Goal: Transaction & Acquisition: Book appointment/travel/reservation

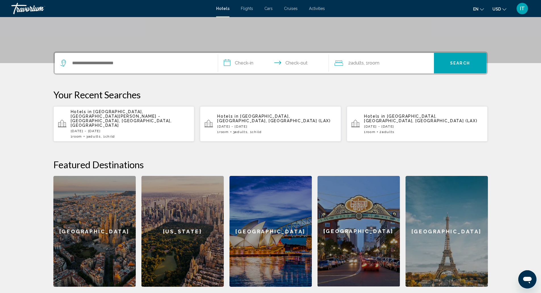
scroll to position [114, 0]
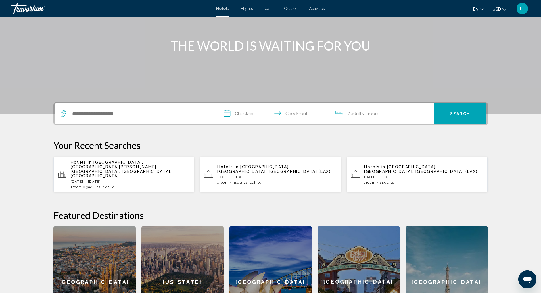
click at [136, 109] on div "Search widget" at bounding box center [136, 113] width 152 height 20
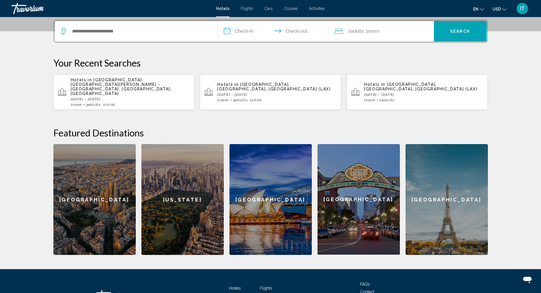
scroll to position [140, 0]
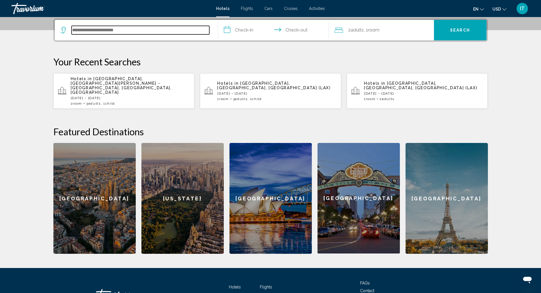
click at [114, 30] on input "Search widget" at bounding box center [141, 30] width 138 height 9
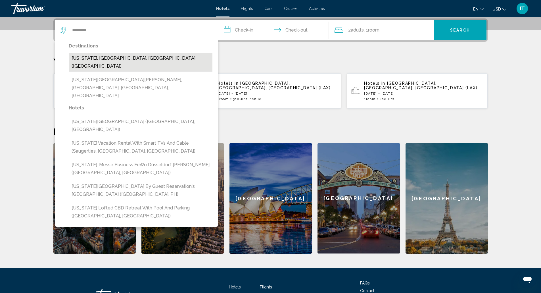
click at [120, 55] on button "[US_STATE], [GEOGRAPHIC_DATA], [GEOGRAPHIC_DATA] ([GEOGRAPHIC_DATA])" at bounding box center [141, 62] width 144 height 19
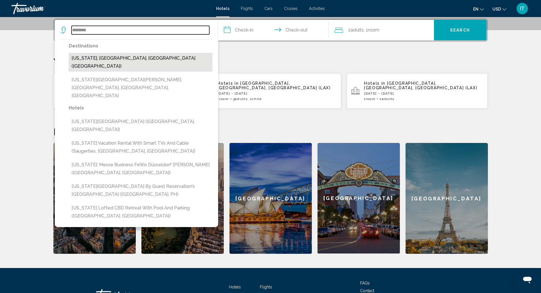
type input "**********"
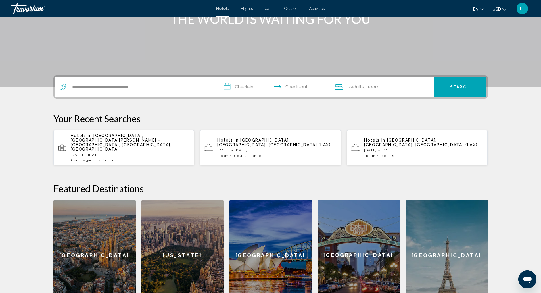
click at [243, 89] on input "**********" at bounding box center [274, 88] width 113 height 22
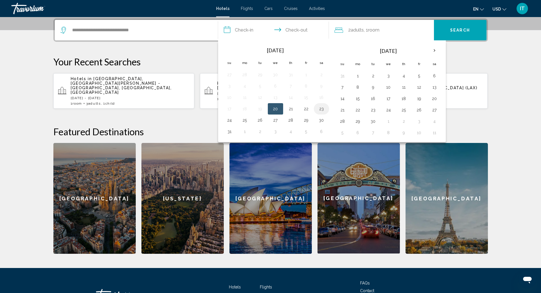
click at [320, 110] on button "23" at bounding box center [321, 109] width 9 height 8
click at [245, 121] on button "25" at bounding box center [244, 120] width 9 height 8
type input "**********"
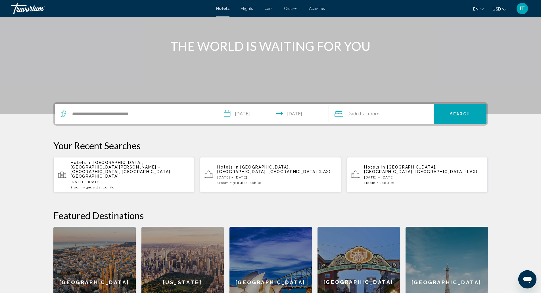
scroll to position [55, 0]
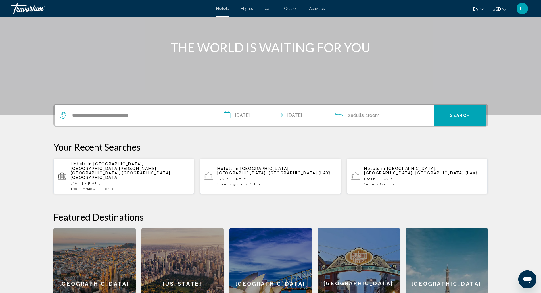
click at [376, 120] on div "2 Adult Adults , 1 Room rooms" at bounding box center [383, 115] width 99 height 20
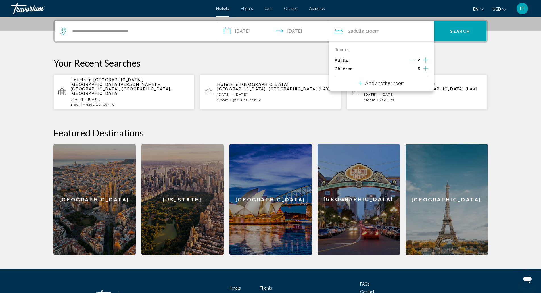
scroll to position [140, 0]
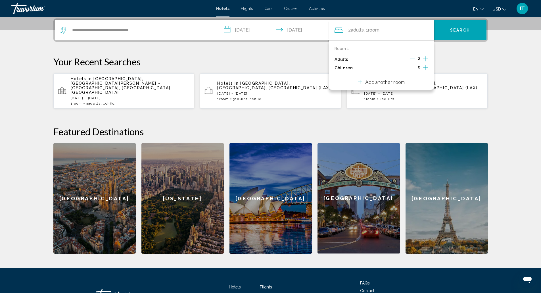
click at [413, 58] on icon "Decrement adults" at bounding box center [412, 58] width 5 height 5
click at [448, 57] on p "Your Recent Searches" at bounding box center [270, 61] width 434 height 11
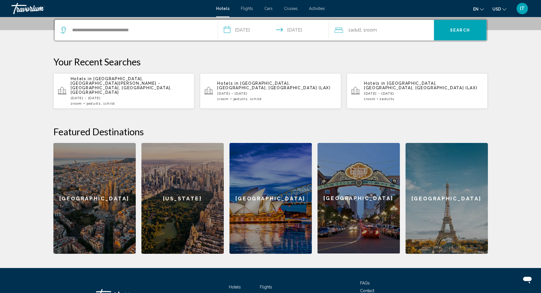
click at [452, 33] on button "Search" at bounding box center [460, 30] width 53 height 20
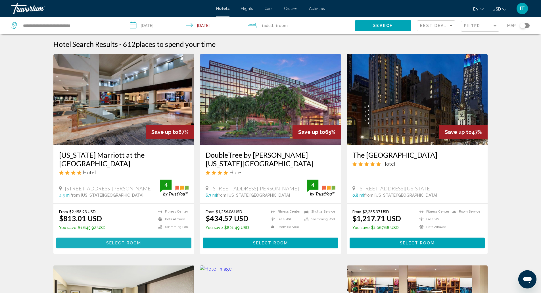
click at [137, 243] on span "Select Room" at bounding box center [123, 243] width 35 height 5
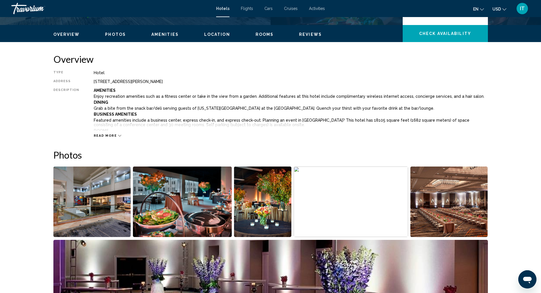
scroll to position [20, 0]
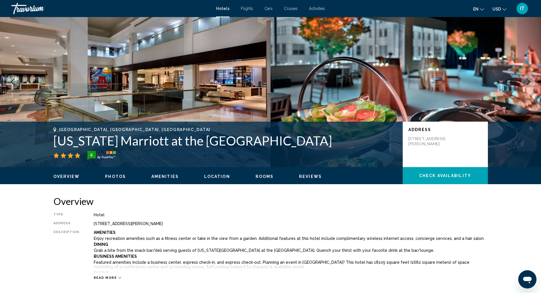
click at [209, 179] on button "Location" at bounding box center [217, 176] width 26 height 5
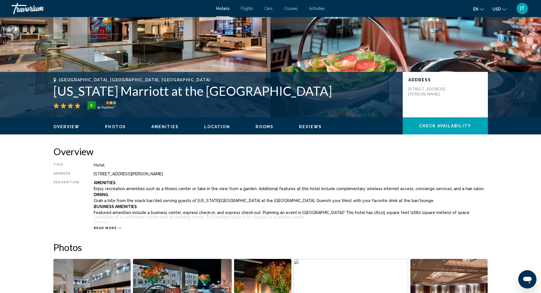
scroll to position [37, 0]
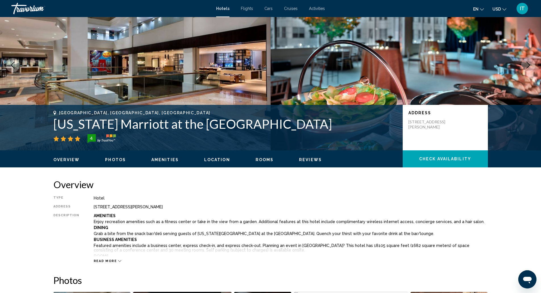
click at [59, 161] on span "Overview" at bounding box center [66, 159] width 26 height 5
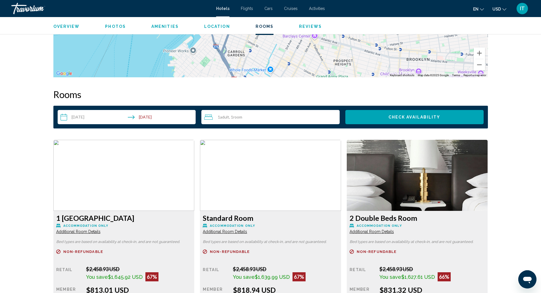
scroll to position [653, 0]
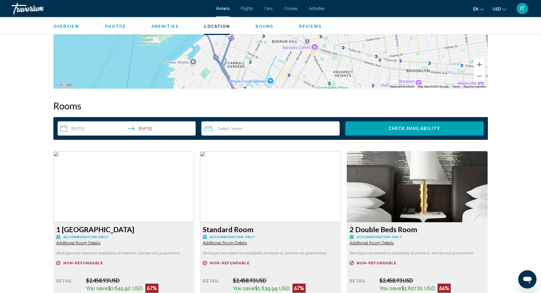
click at [156, 127] on input "**********" at bounding box center [128, 129] width 141 height 16
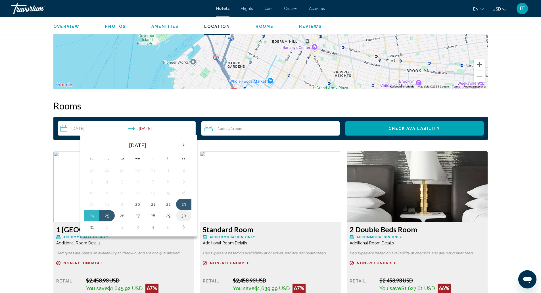
click at [183, 217] on button "30" at bounding box center [183, 215] width 9 height 8
click at [181, 205] on button "23" at bounding box center [183, 204] width 9 height 8
type input "**********"
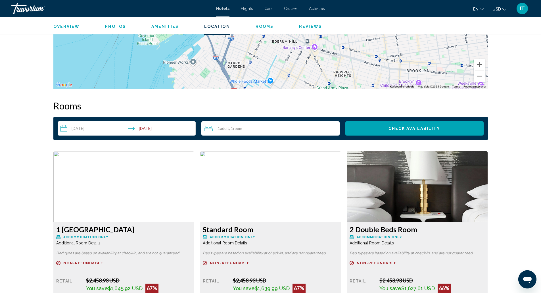
click at [407, 128] on span "Check Availability" at bounding box center [414, 128] width 52 height 5
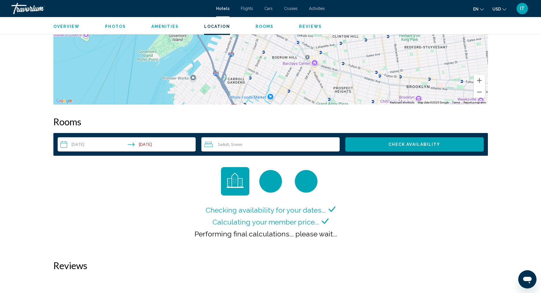
scroll to position [633, 0]
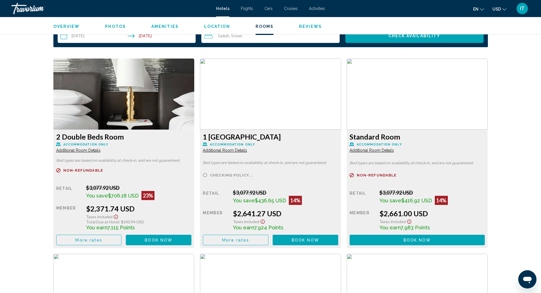
scroll to position [766, 0]
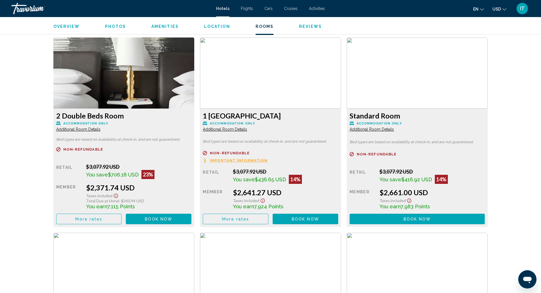
drag, startPoint x: 84, startPoint y: 205, endPoint x: 142, endPoint y: 207, distance: 58.8
click at [142, 207] on div "Retail $3,077.92 USD You save $706.18 USD 23% when you redeem Member $2,371.74 …" at bounding box center [123, 193] width 135 height 60
click at [156, 205] on div "You earn 7,115 Points" at bounding box center [138, 206] width 105 height 6
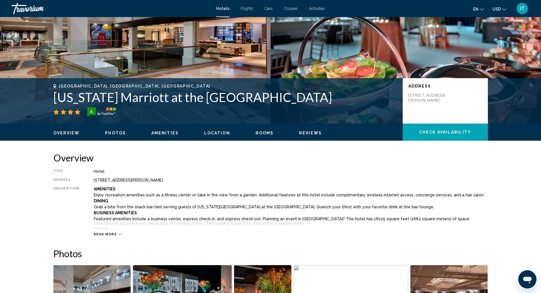
scroll to position [28, 0]
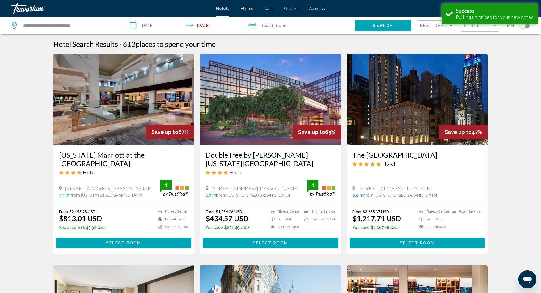
scroll to position [28, 0]
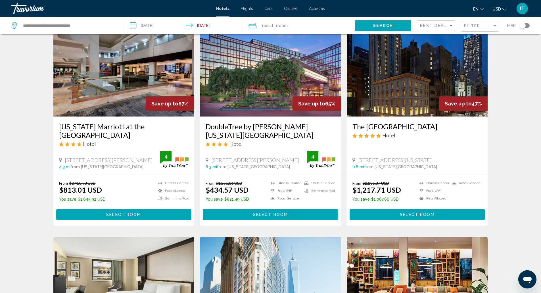
click at [277, 213] on span "Select Room" at bounding box center [270, 214] width 35 height 5
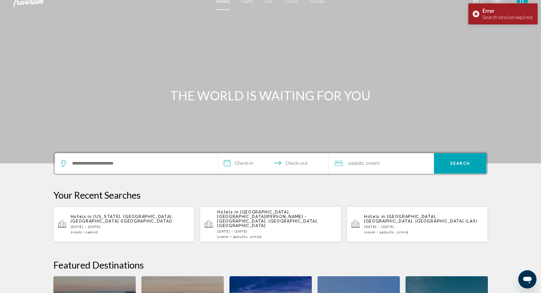
scroll to position [5, 0]
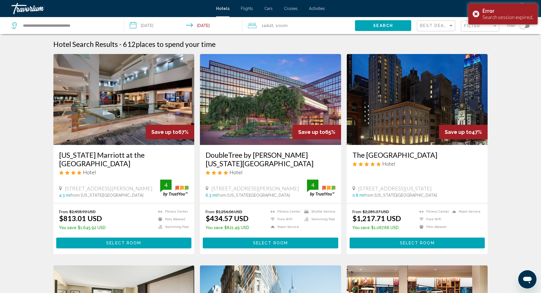
click at [248, 243] on button "Select Room" at bounding box center [270, 242] width 135 height 11
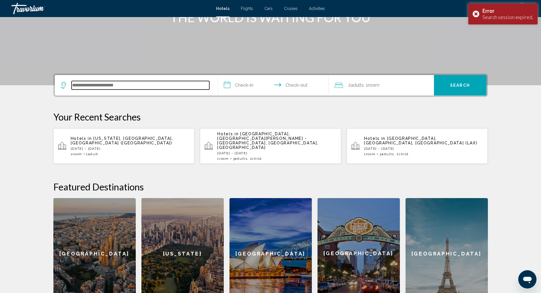
click at [119, 84] on input "Search widget" at bounding box center [141, 85] width 138 height 9
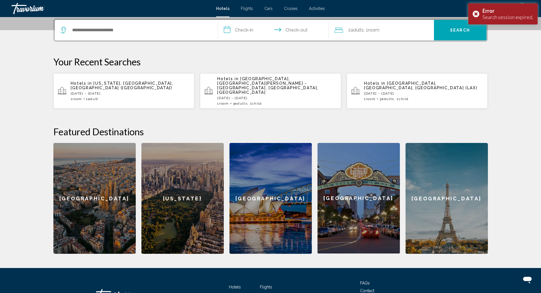
click at [188, 57] on p "Your Recent Searches" at bounding box center [270, 61] width 434 height 11
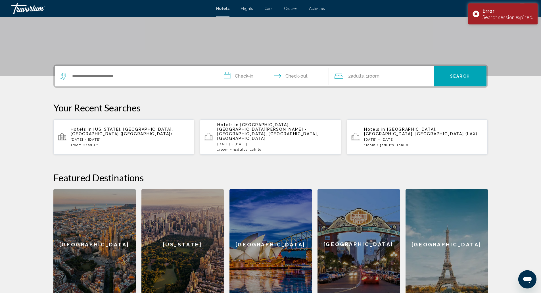
scroll to position [0, 0]
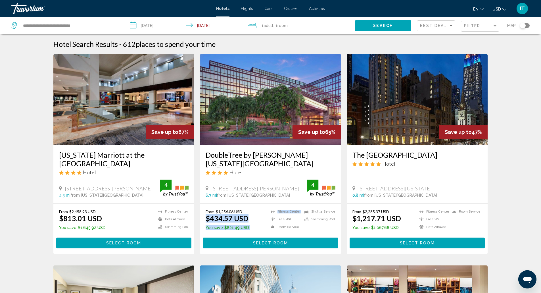
drag, startPoint x: 207, startPoint y: 217, endPoint x: 260, endPoint y: 217, distance: 52.8
click at [260, 217] on div "From $1,256.06 USD $434.57 USD You save $821.49 USD [GEOGRAPHIC_DATA] Free WiFi…" at bounding box center [271, 220] width 130 height 23
click at [255, 217] on div "From $1,256.06 USD $434.57 USD You save $821.49 USD [GEOGRAPHIC_DATA] Free WiFi…" at bounding box center [271, 220] width 130 height 23
click at [247, 155] on h3 "DoubleTree by [PERSON_NAME] [US_STATE][GEOGRAPHIC_DATA]" at bounding box center [271, 158] width 130 height 17
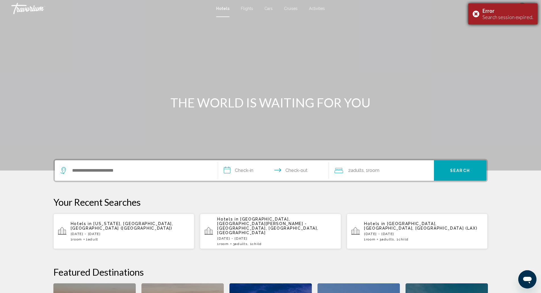
click at [476, 10] on div "Error Search session expired." at bounding box center [502, 13] width 69 height 21
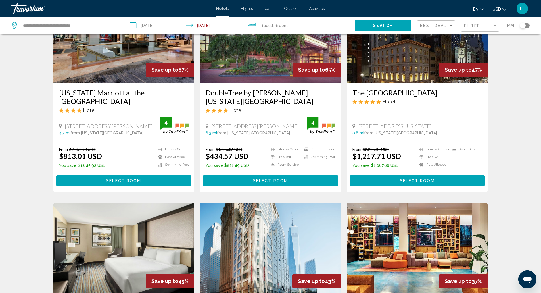
scroll to position [85, 0]
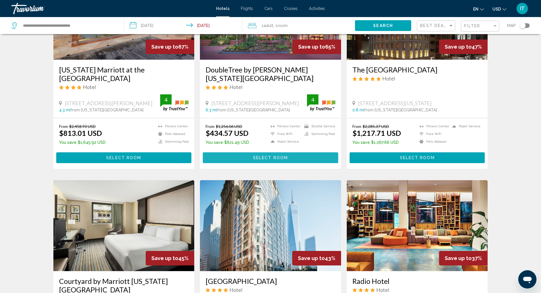
click at [259, 157] on span "Select Room" at bounding box center [270, 158] width 35 height 5
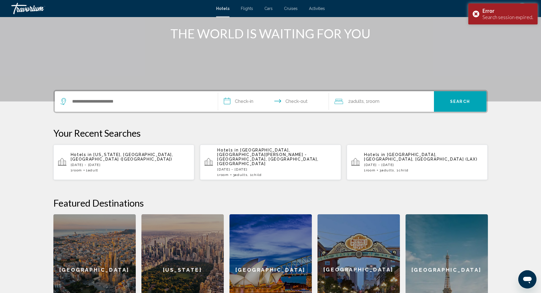
scroll to position [62, 0]
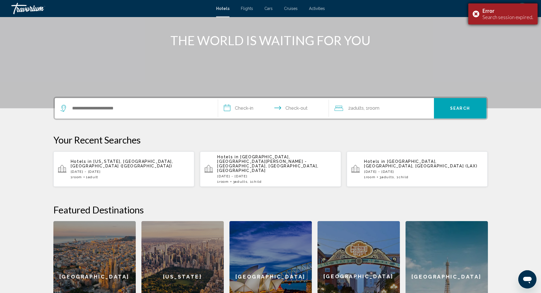
click at [475, 13] on div "Error Search session expired." at bounding box center [502, 13] width 69 height 21
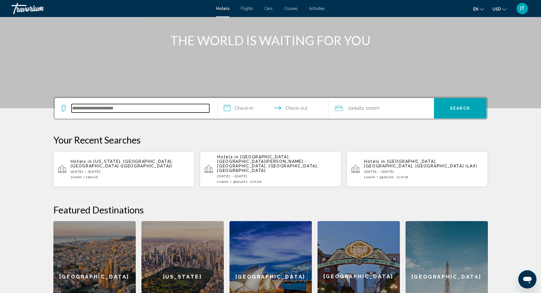
click at [129, 111] on input "Search widget" at bounding box center [141, 108] width 138 height 9
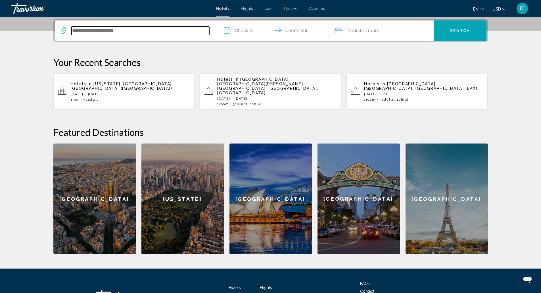
scroll to position [140, 0]
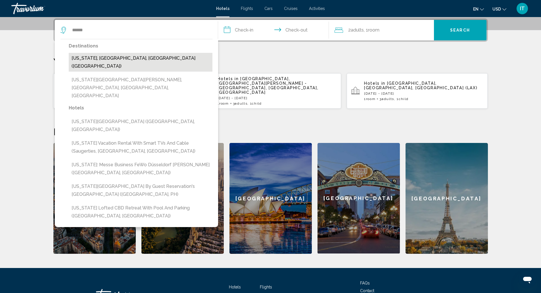
click at [109, 59] on button "[US_STATE], [GEOGRAPHIC_DATA], [GEOGRAPHIC_DATA] ([GEOGRAPHIC_DATA])" at bounding box center [141, 62] width 144 height 19
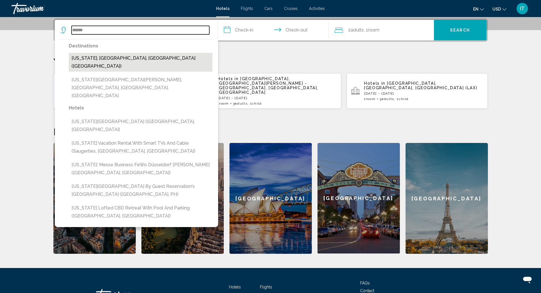
type input "**********"
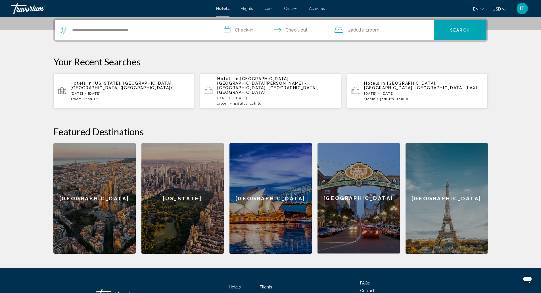
click at [238, 33] on input "**********" at bounding box center [274, 31] width 113 height 22
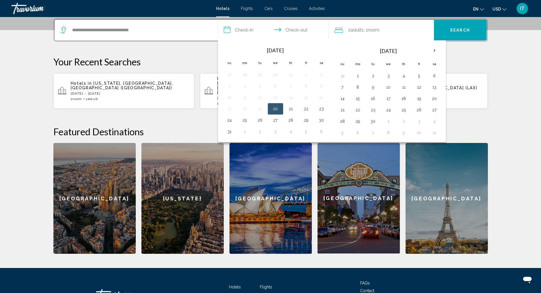
click at [277, 108] on button "20" at bounding box center [275, 109] width 9 height 8
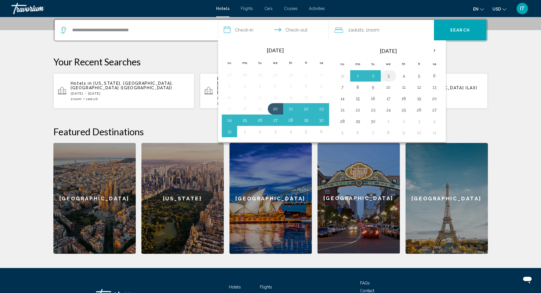
click at [389, 74] on button "3" at bounding box center [388, 76] width 9 height 8
type input "**********"
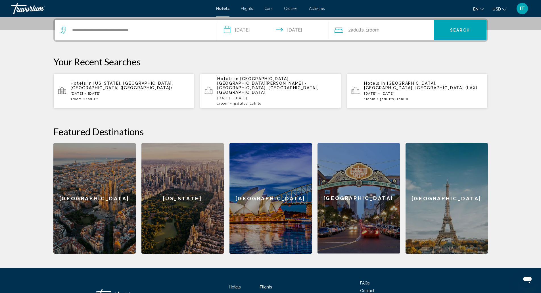
click at [382, 33] on div "2 Adult Adults , 1 Room rooms" at bounding box center [383, 30] width 99 height 8
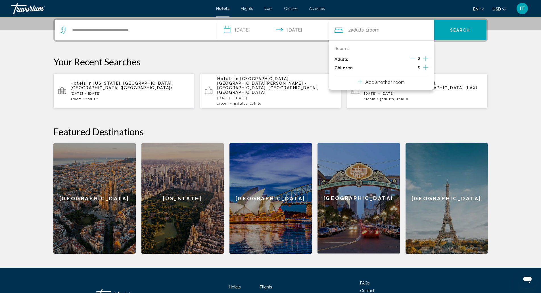
click at [414, 60] on icon "Decrement adults" at bounding box center [412, 58] width 5 height 5
click at [456, 32] on span "Search" at bounding box center [460, 30] width 20 height 5
